Goal: Task Accomplishment & Management: Use online tool/utility

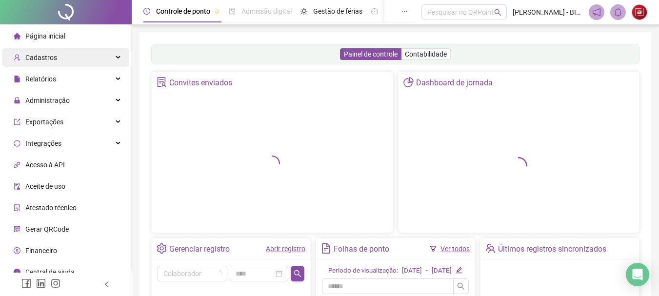
click at [35, 59] on span "Cadastros" at bounding box center [41, 58] width 32 height 8
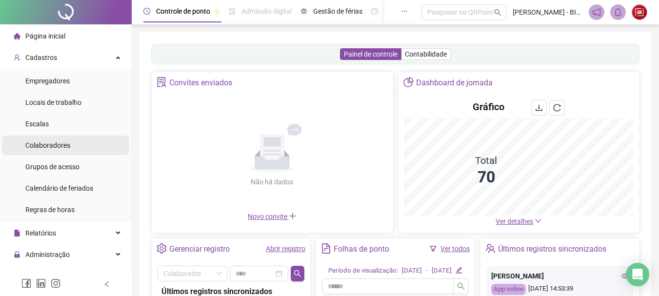
click at [55, 141] on span "Colaboradores" at bounding box center [47, 145] width 45 height 8
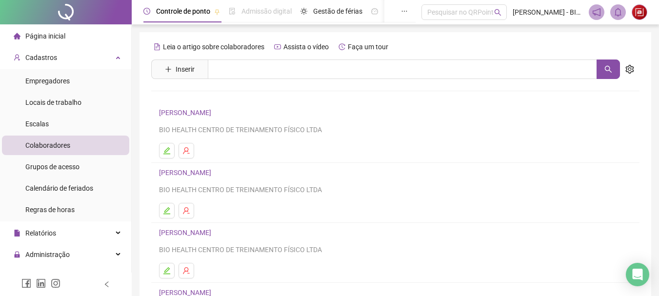
click at [214, 172] on link "[PERSON_NAME]" at bounding box center [186, 173] width 55 height 8
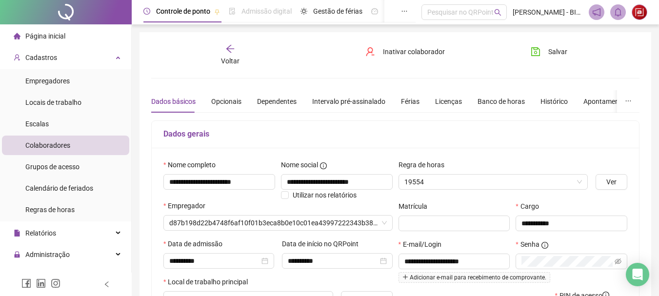
type input "**********"
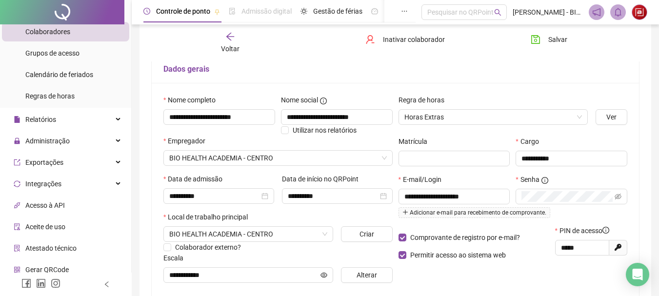
scroll to position [81, 0]
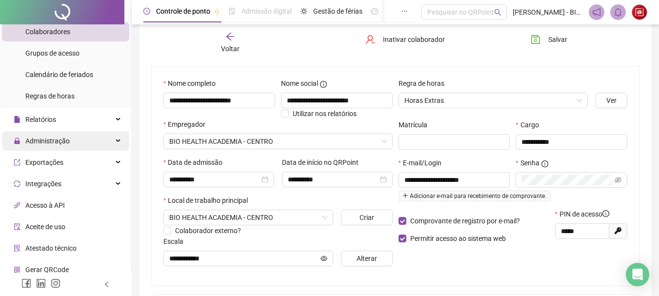
click at [76, 139] on div "Administração" at bounding box center [65, 141] width 127 height 20
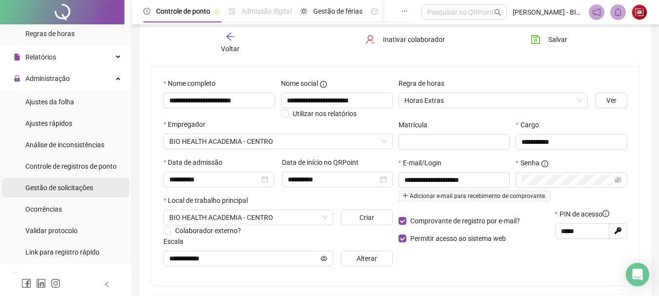
scroll to position [179, 0]
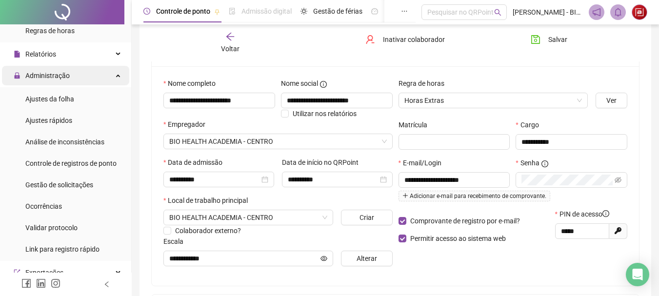
click at [92, 77] on div "Administração" at bounding box center [65, 76] width 127 height 20
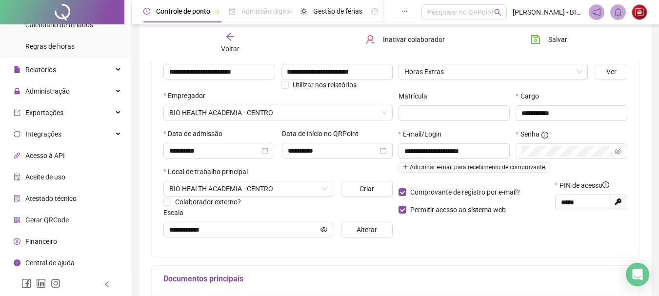
scroll to position [114, 0]
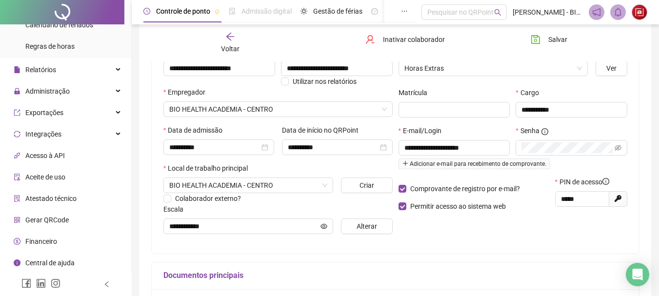
click at [72, 220] on li "Gerar QRCode" at bounding box center [65, 220] width 127 height 20
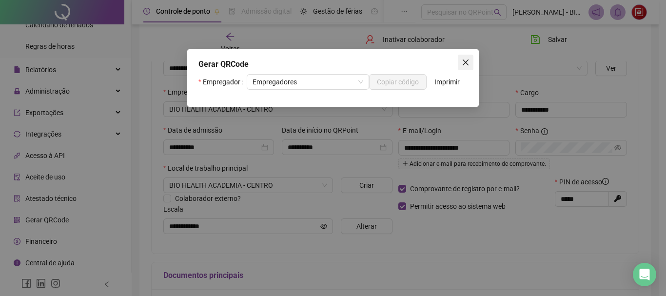
click at [465, 65] on icon "close" at bounding box center [466, 63] width 8 height 8
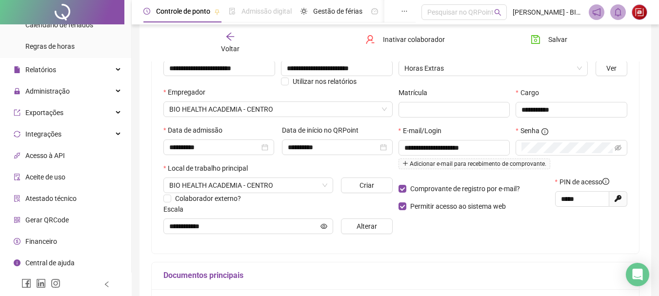
click at [65, 219] on span "Gerar QRCode" at bounding box center [46, 220] width 43 height 8
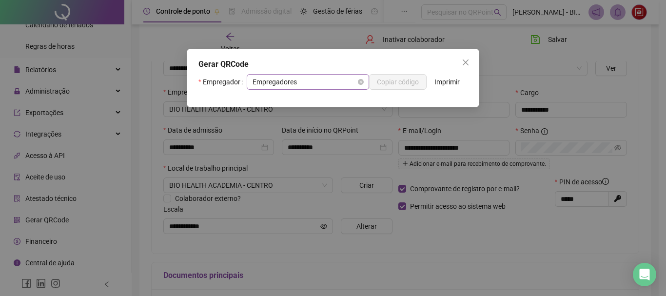
click at [299, 78] on span "Empregadores" at bounding box center [308, 82] width 111 height 15
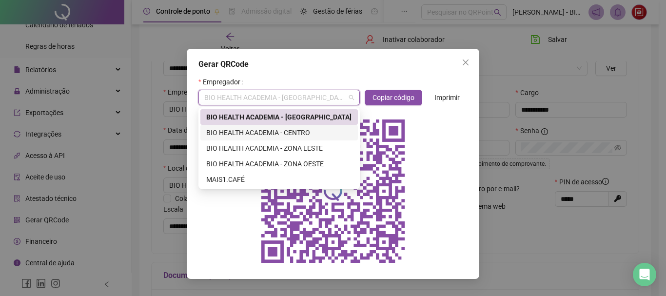
click at [319, 135] on div "BIO HEALTH ACADEMIA - CENTRO" at bounding box center [279, 132] width 146 height 11
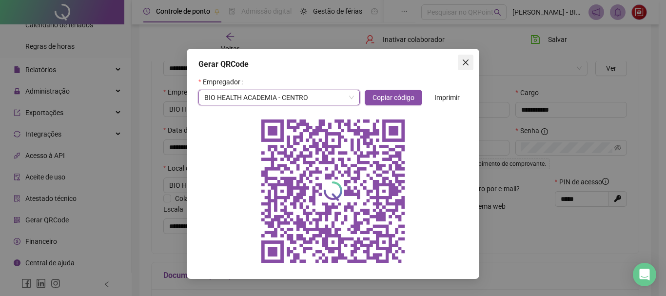
click at [465, 69] on button "Close" at bounding box center [466, 63] width 16 height 16
